Goal: Navigation & Orientation: Find specific page/section

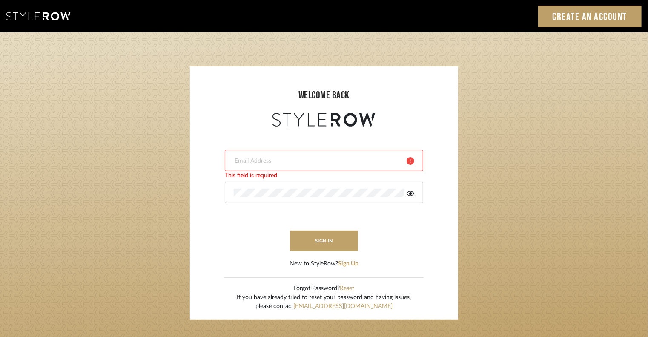
click at [298, 165] on div at bounding box center [324, 160] width 198 height 21
type input "[EMAIL_ADDRESS][DOMAIN_NAME]"
click at [411, 190] on icon at bounding box center [411, 193] width 8 height 7
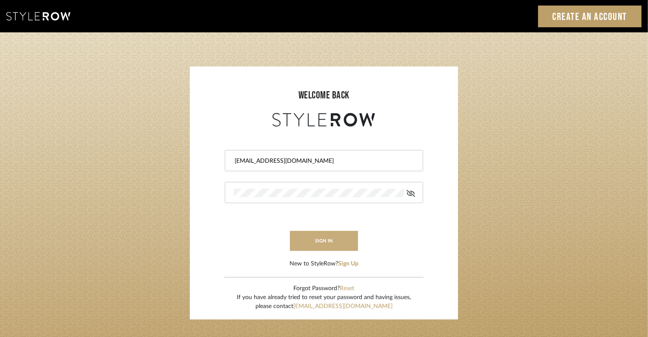
click at [312, 240] on button "sign in" at bounding box center [324, 241] width 68 height 20
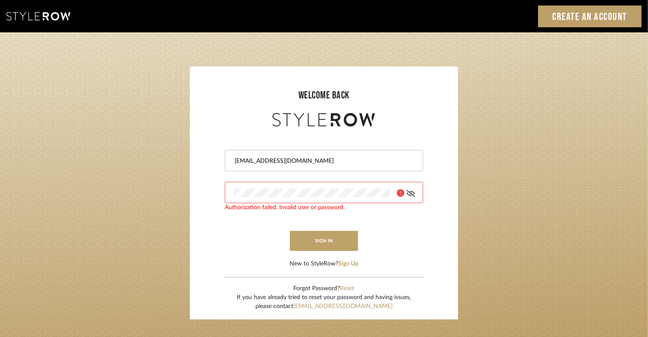
click at [313, 202] on div at bounding box center [324, 192] width 198 height 21
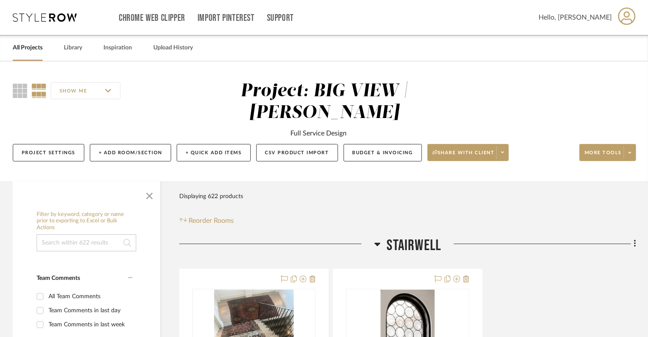
click at [39, 48] on link "All Projects" at bounding box center [28, 47] width 30 height 11
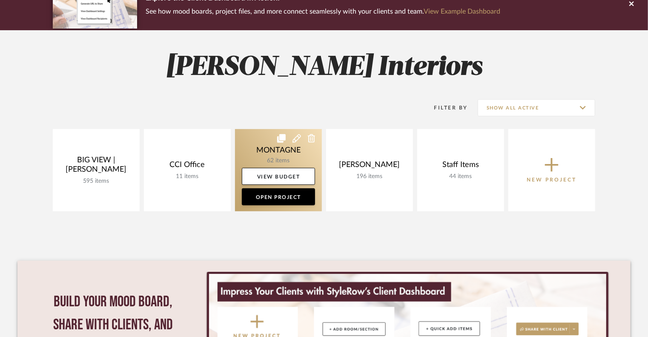
scroll to position [85, 0]
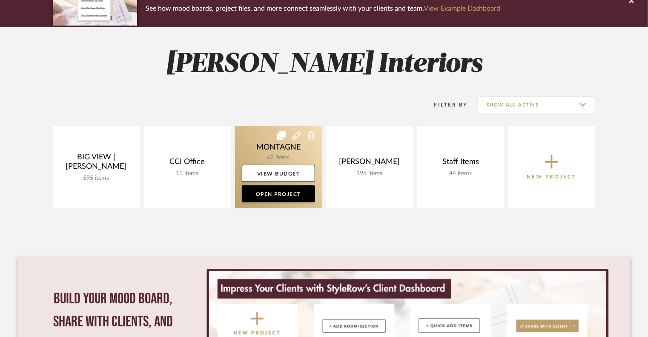
click at [283, 155] on link at bounding box center [278, 167] width 87 height 82
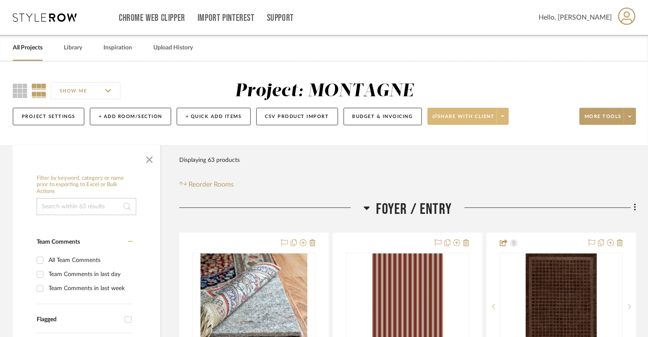
click at [503, 115] on icon at bounding box center [502, 116] width 3 height 5
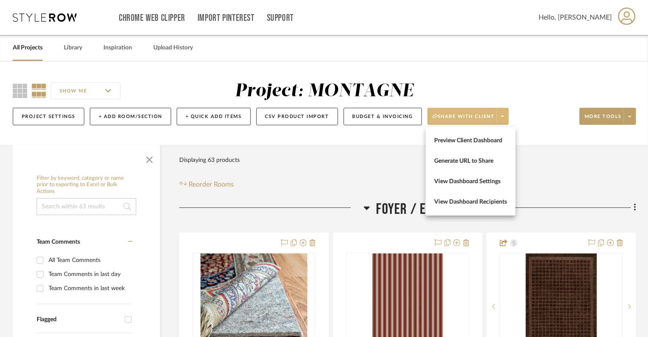
drag, startPoint x: 537, startPoint y: 93, endPoint x: 532, endPoint y: 93, distance: 4.7
click at [532, 93] on div at bounding box center [324, 168] width 648 height 337
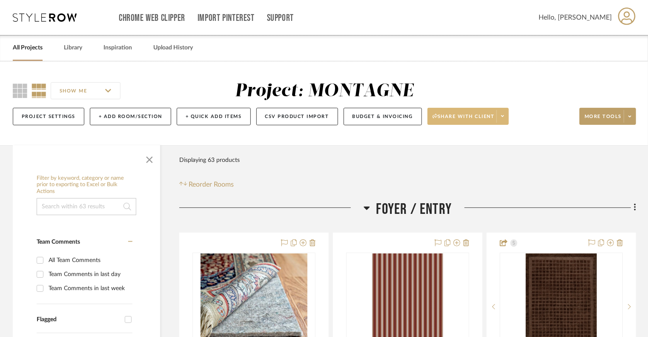
click at [20, 51] on link "All Projects" at bounding box center [28, 47] width 30 height 11
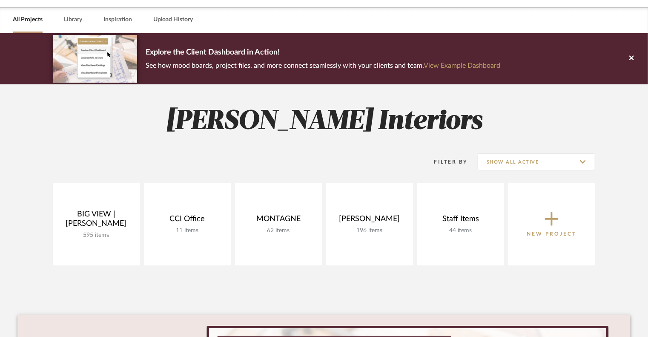
scroll to position [43, 0]
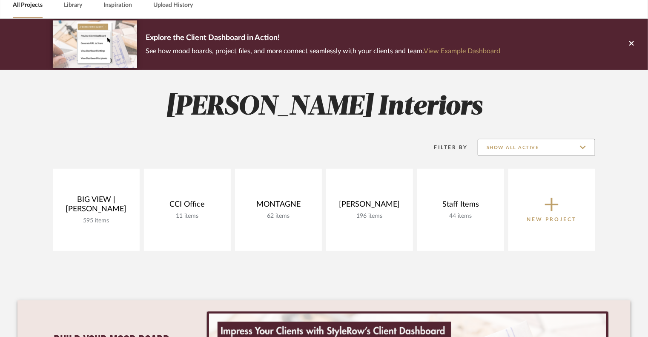
click at [582, 151] on input "Show All Active" at bounding box center [537, 147] width 118 height 17
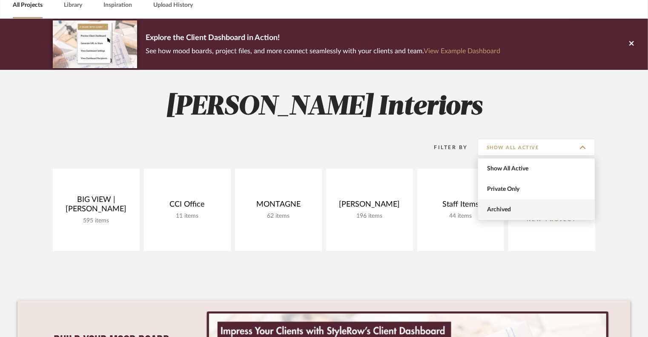
click at [518, 214] on span "Archived" at bounding box center [536, 209] width 117 height 20
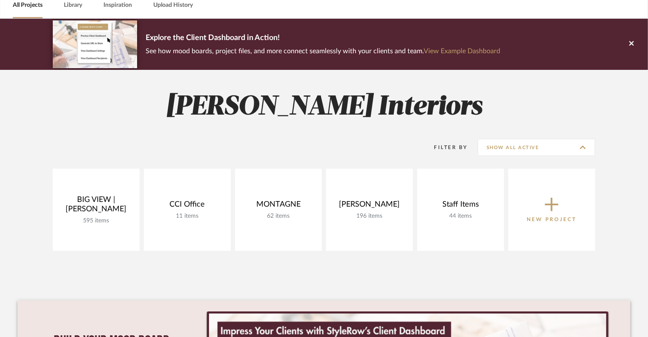
type input "Archived"
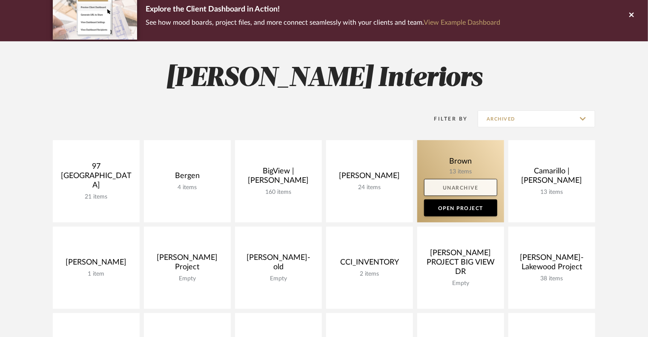
scroll to position [128, 0]
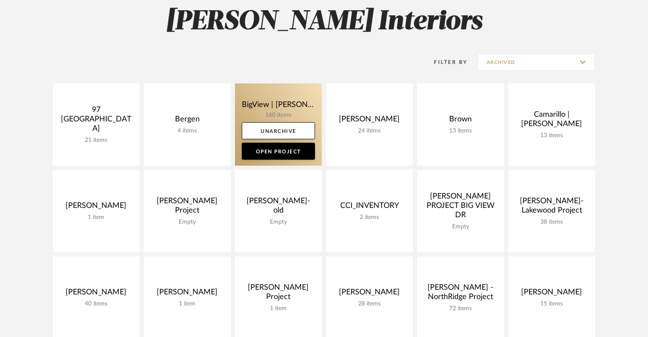
click at [276, 110] on link at bounding box center [278, 124] width 87 height 82
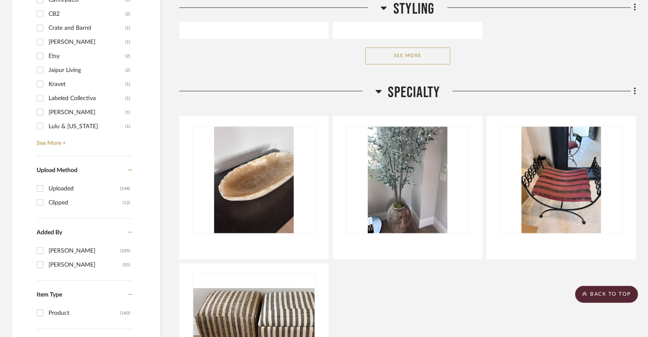
scroll to position [979, 0]
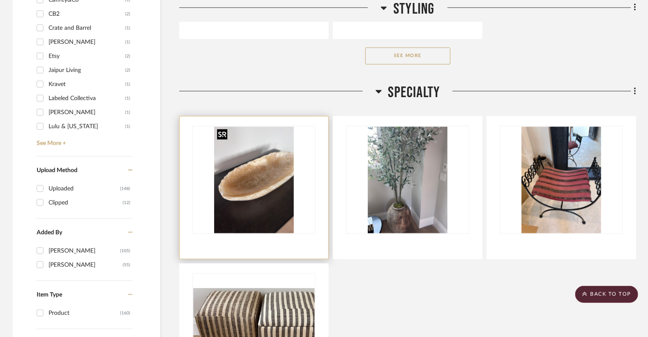
click at [0, 0] on img at bounding box center [0, 0] width 0 height 0
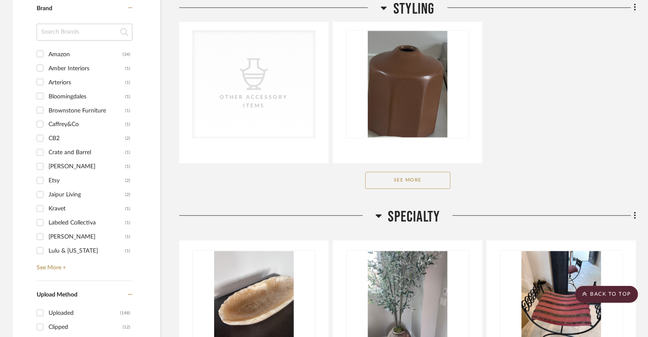
scroll to position [894, 0]
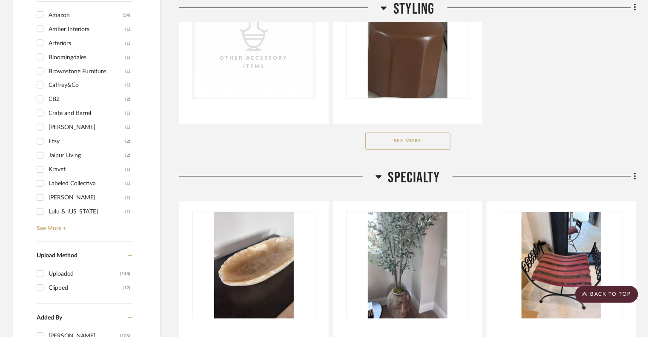
click at [423, 142] on button "See More" at bounding box center [407, 140] width 85 height 17
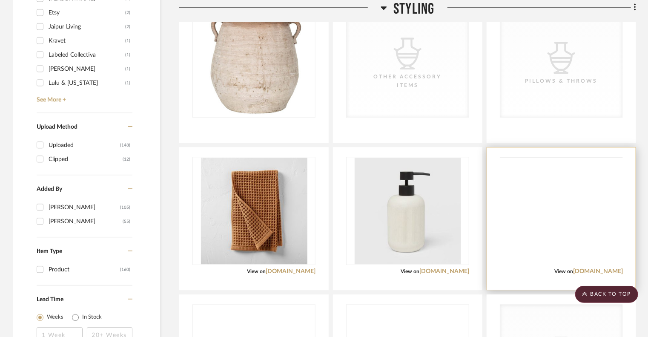
scroll to position [1065, 0]
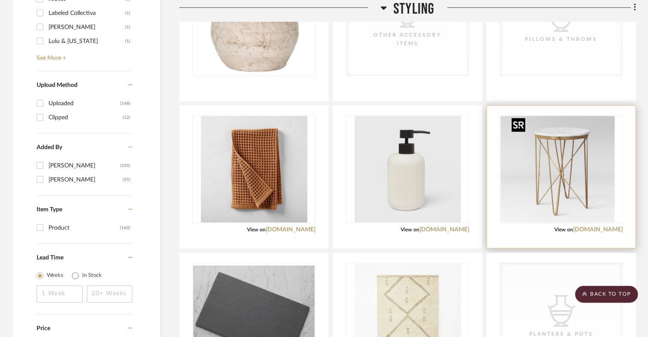
click at [563, 194] on div at bounding box center [561, 169] width 123 height 108
click at [560, 177] on img "0" at bounding box center [561, 169] width 106 height 106
click at [555, 165] on img "0" at bounding box center [561, 169] width 106 height 106
click at [562, 227] on div "View on target.com" at bounding box center [561, 230] width 123 height 8
click at [566, 195] on img "0" at bounding box center [561, 169] width 106 height 106
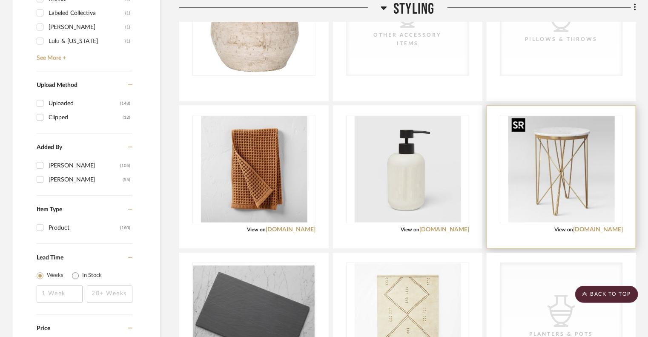
click at [567, 155] on img "0" at bounding box center [561, 169] width 106 height 106
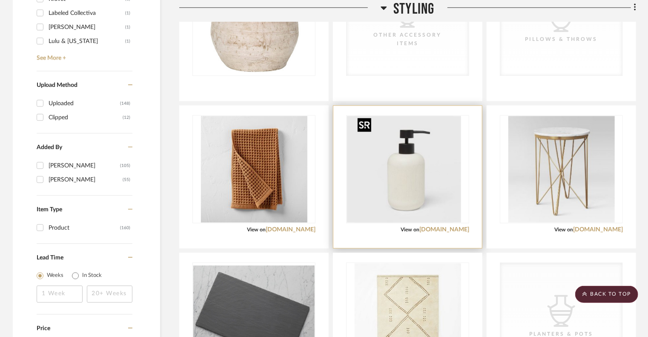
click at [401, 159] on div at bounding box center [407, 169] width 123 height 108
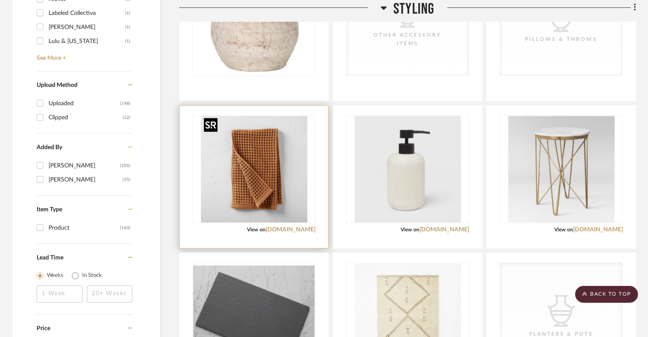
click at [0, 0] on img at bounding box center [0, 0] width 0 height 0
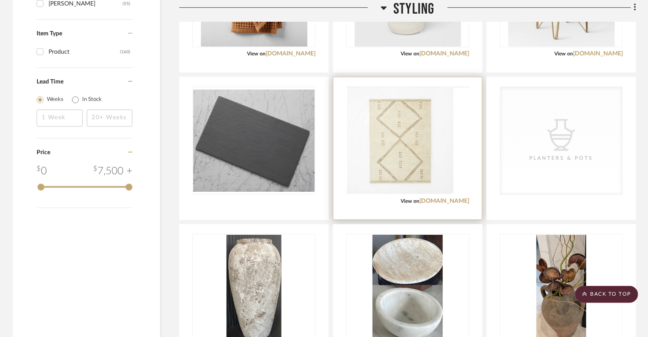
scroll to position [1278, 0]
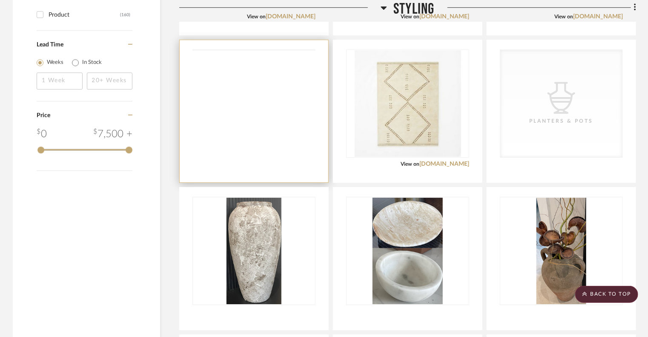
click at [0, 0] on img at bounding box center [0, 0] width 0 height 0
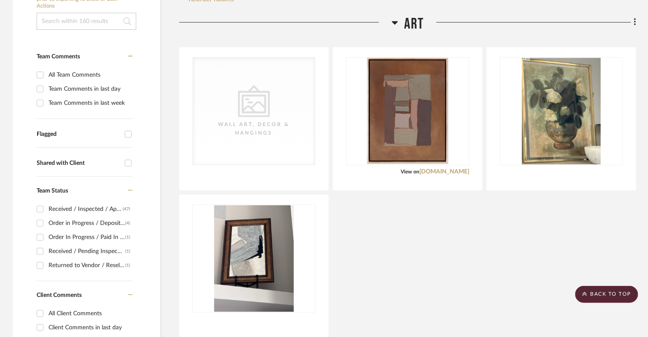
scroll to position [0, 0]
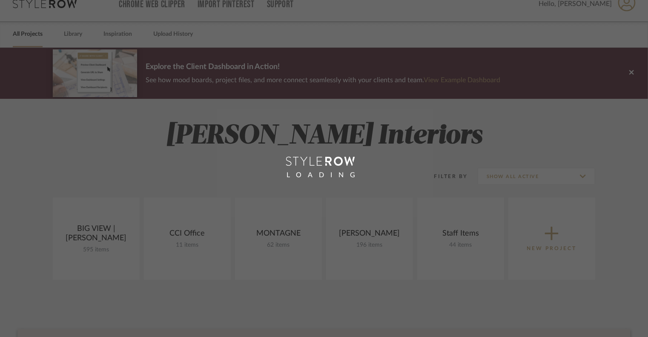
scroll to position [179, 0]
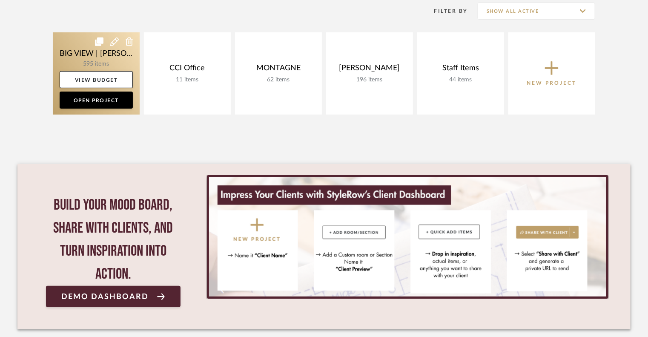
click at [107, 60] on link at bounding box center [96, 73] width 87 height 82
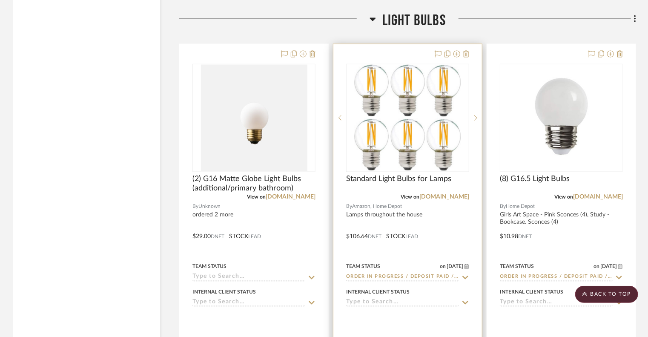
scroll to position [2257, 0]
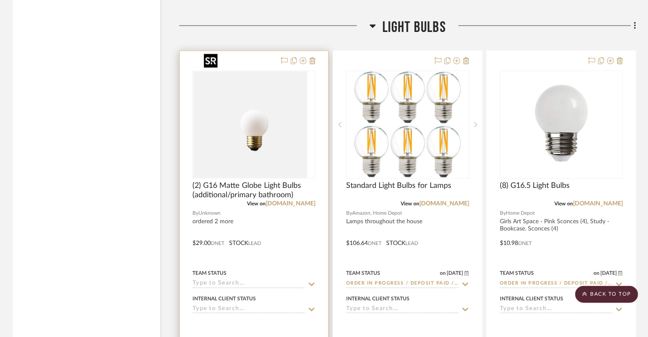
click at [267, 136] on img "0" at bounding box center [246, 125] width 106 height 106
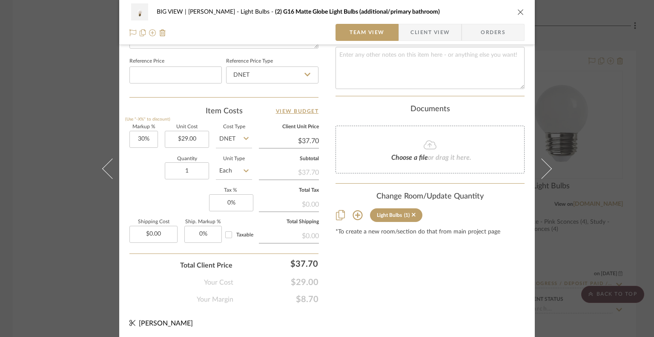
scroll to position [455, 0]
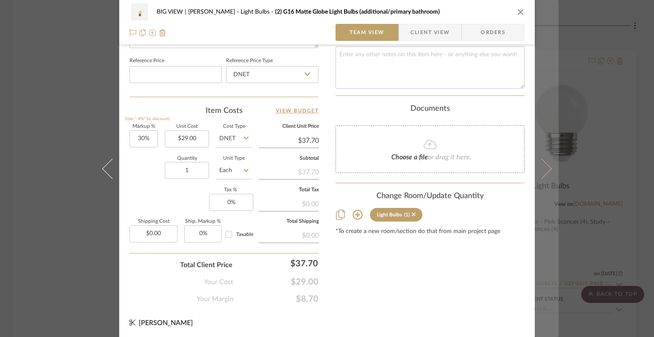
click at [538, 173] on icon at bounding box center [541, 168] width 20 height 20
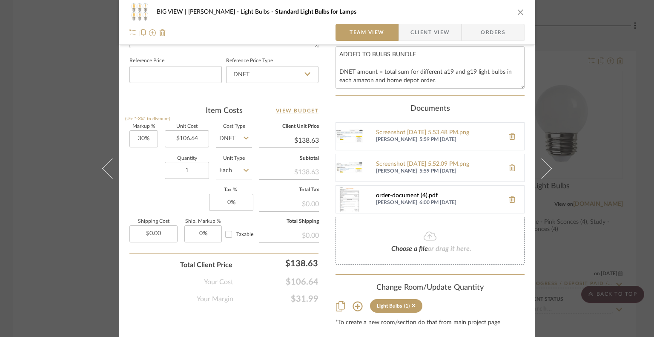
click at [388, 193] on div "order-document (4).pdf" at bounding box center [438, 195] width 124 height 7
drag, startPoint x: 80, startPoint y: 100, endPoint x: 83, endPoint y: 119, distance: 19.8
click at [80, 103] on div "BIG VIEW | MH Christensen Light Bulbs Standard Light Bulbs for Lamps Team View …" at bounding box center [327, 168] width 654 height 337
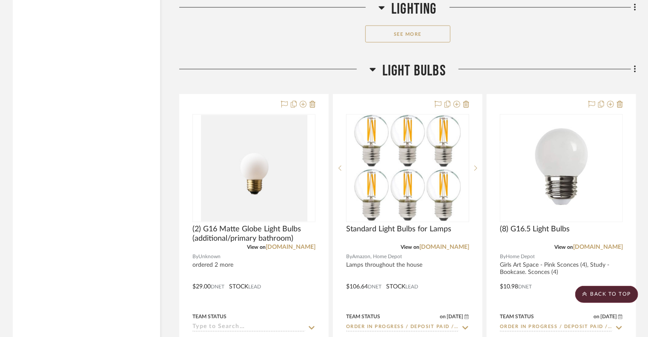
scroll to position [2172, 0]
